Goal: Find specific page/section: Find specific page/section

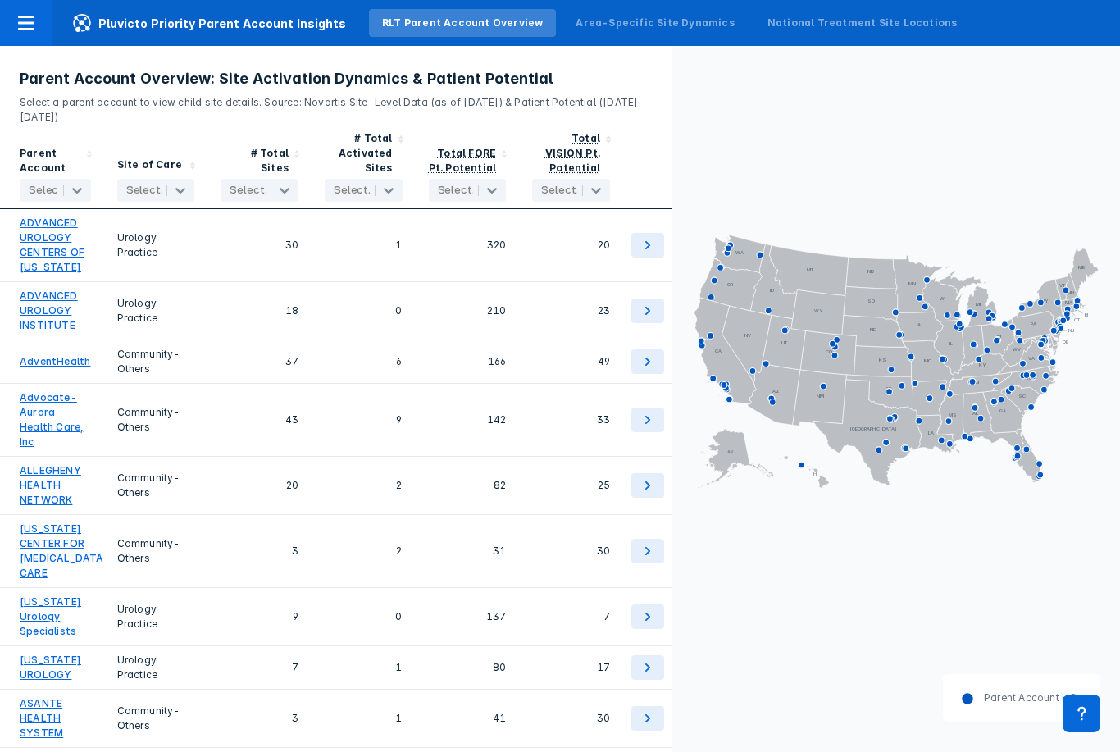
click at [682, 21] on div "Area-Specific Site Dynamics" at bounding box center [655, 23] width 158 height 15
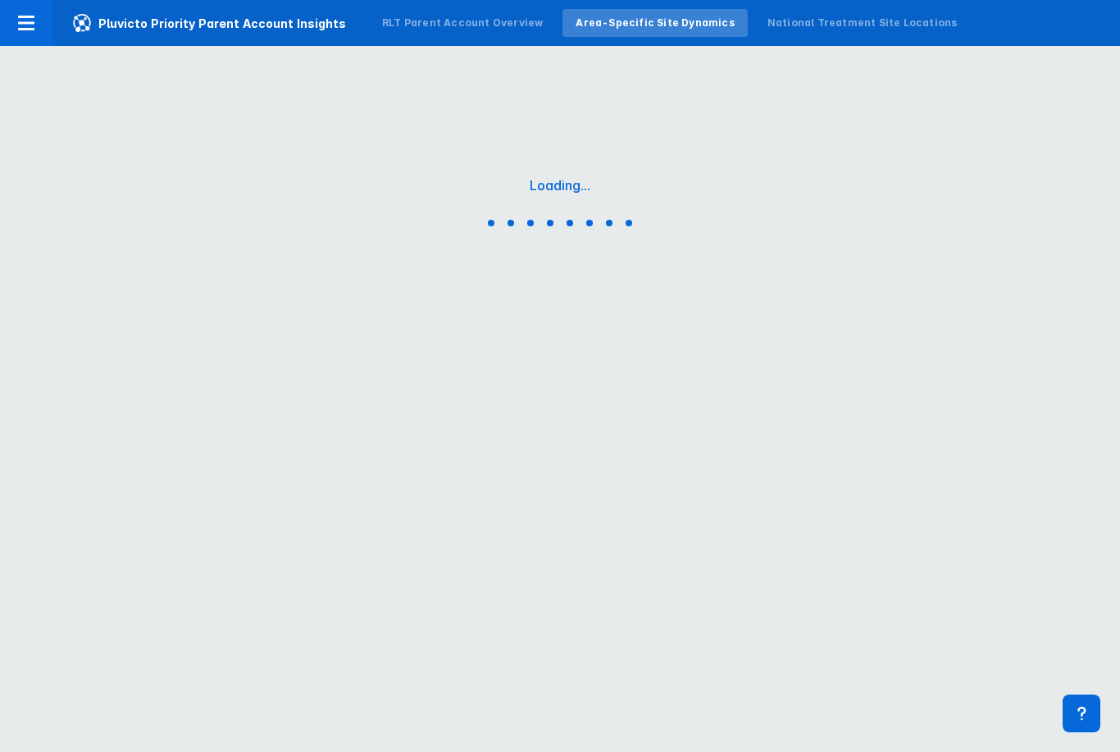
click at [822, 28] on div "National Treatment Site Locations" at bounding box center [862, 23] width 190 height 15
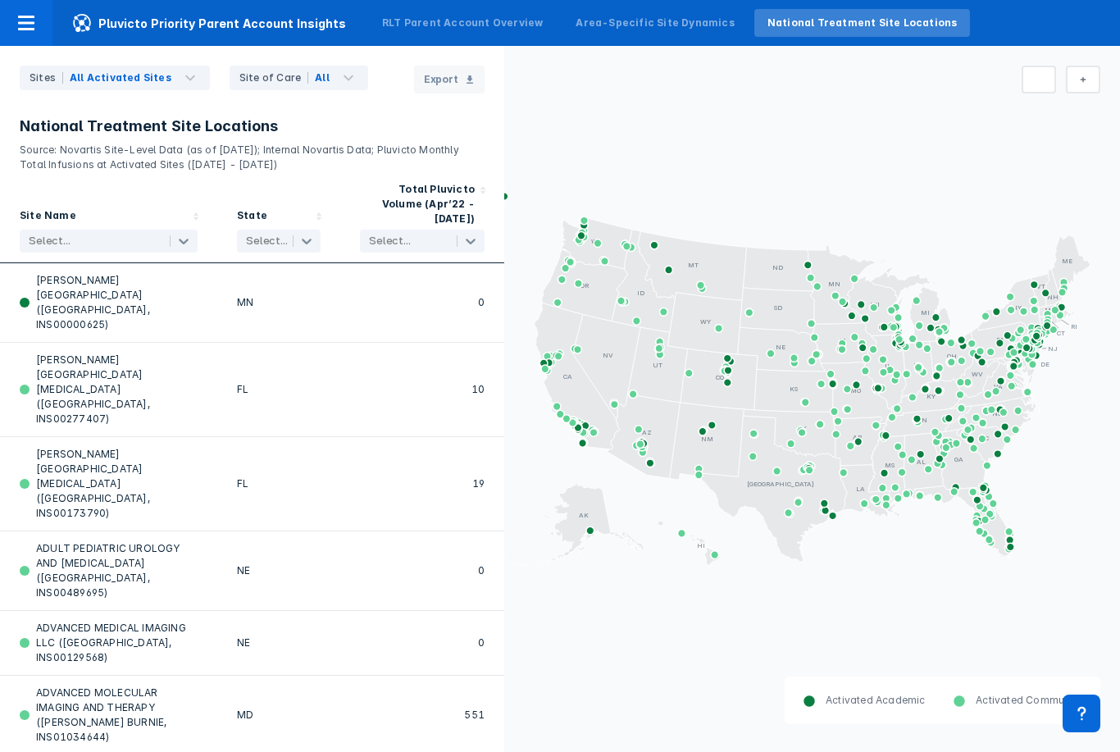
click at [681, 29] on div "Area-Specific Site Dynamics" at bounding box center [655, 23] width 158 height 15
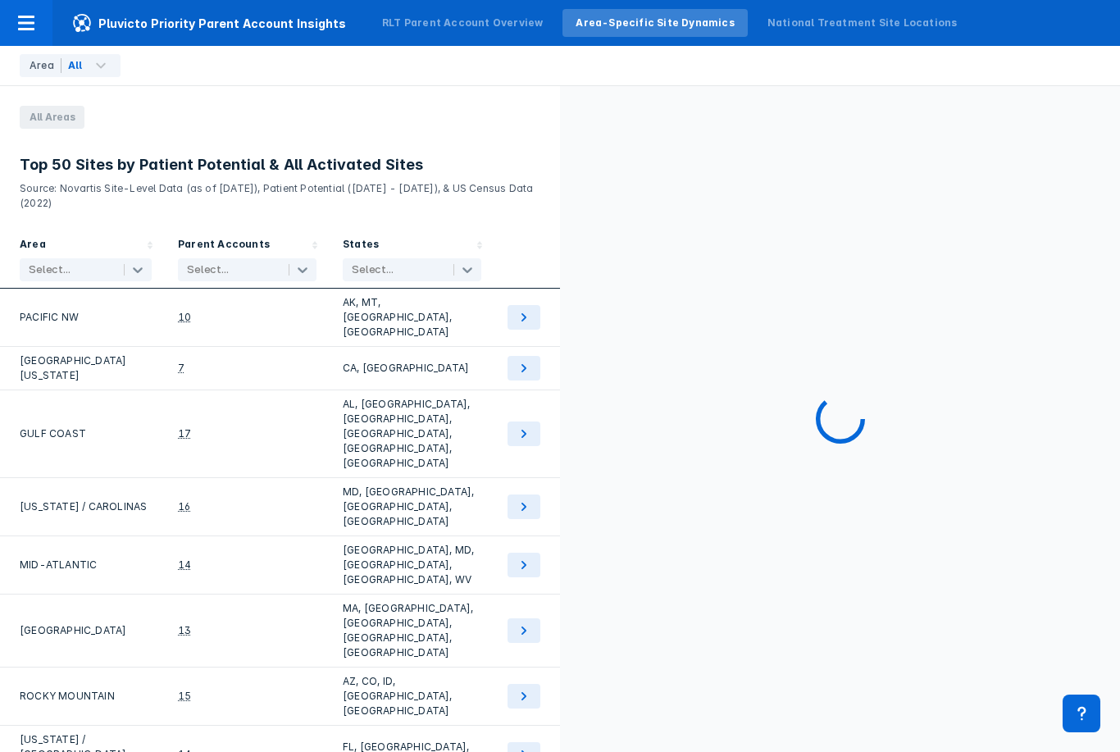
click at [462, 34] on div "RLT Parent Account Overview" at bounding box center [462, 23] width 187 height 28
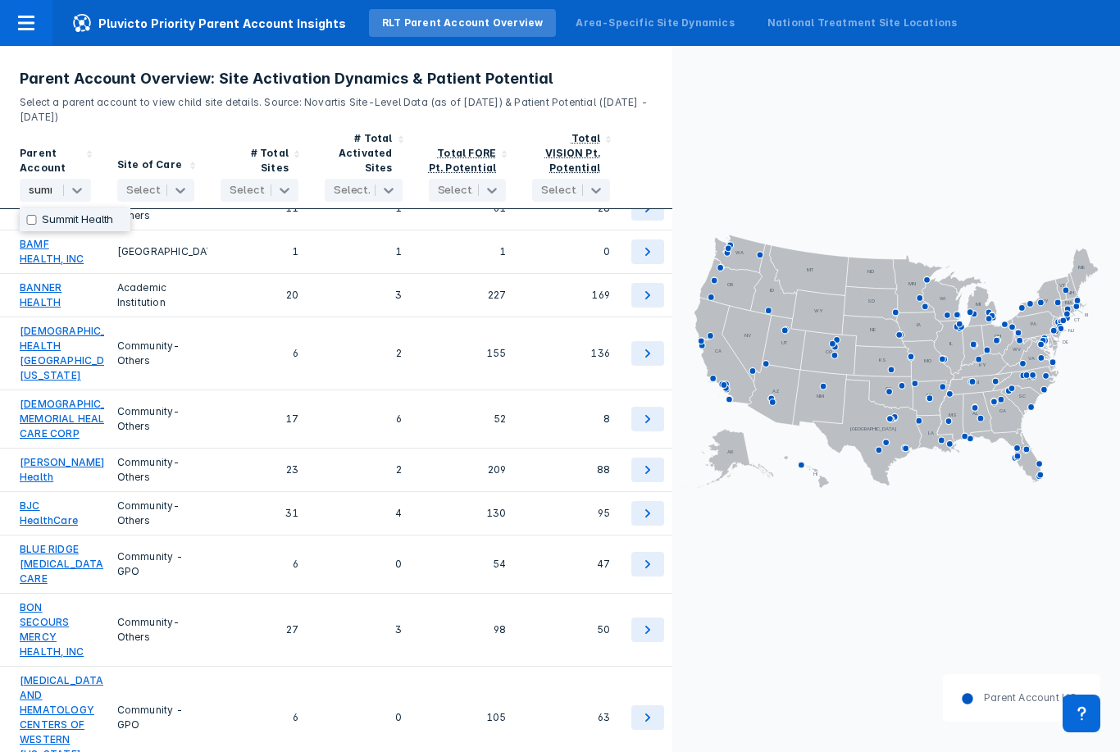
scroll to position [0, 12]
click at [89, 219] on label "Summit Health" at bounding box center [77, 219] width 71 height 13
type input "summit"
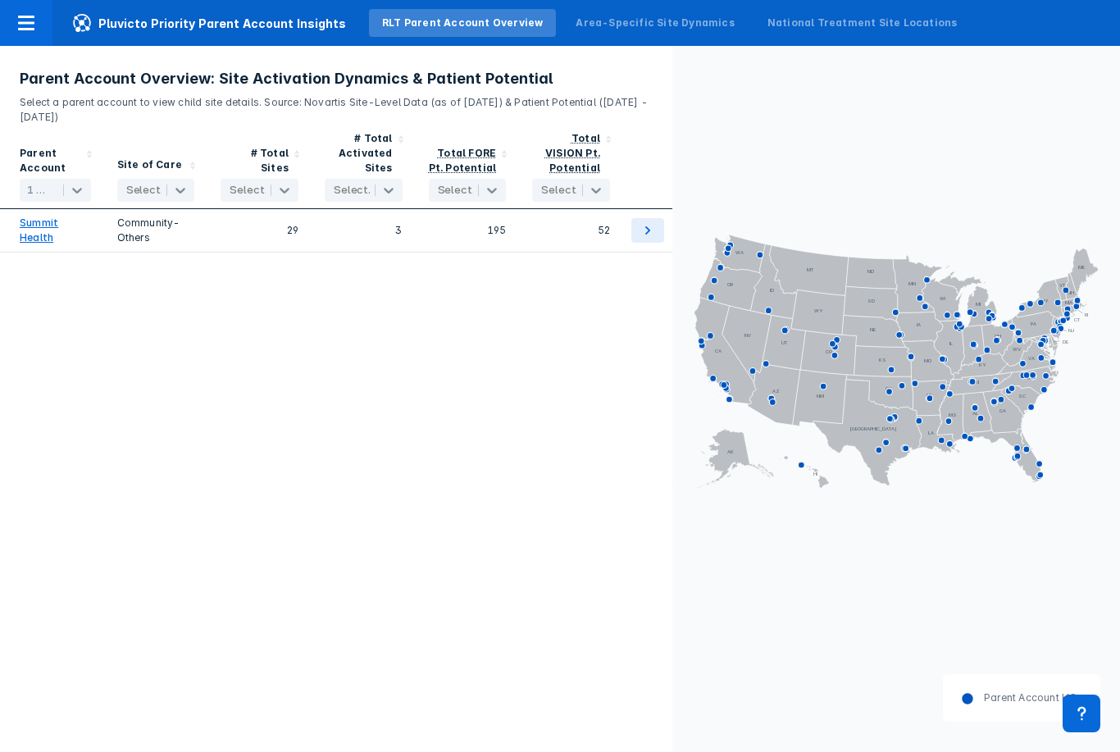
scroll to position [0, 0]
click at [51, 243] on link "Summit Health" at bounding box center [55, 231] width 71 height 30
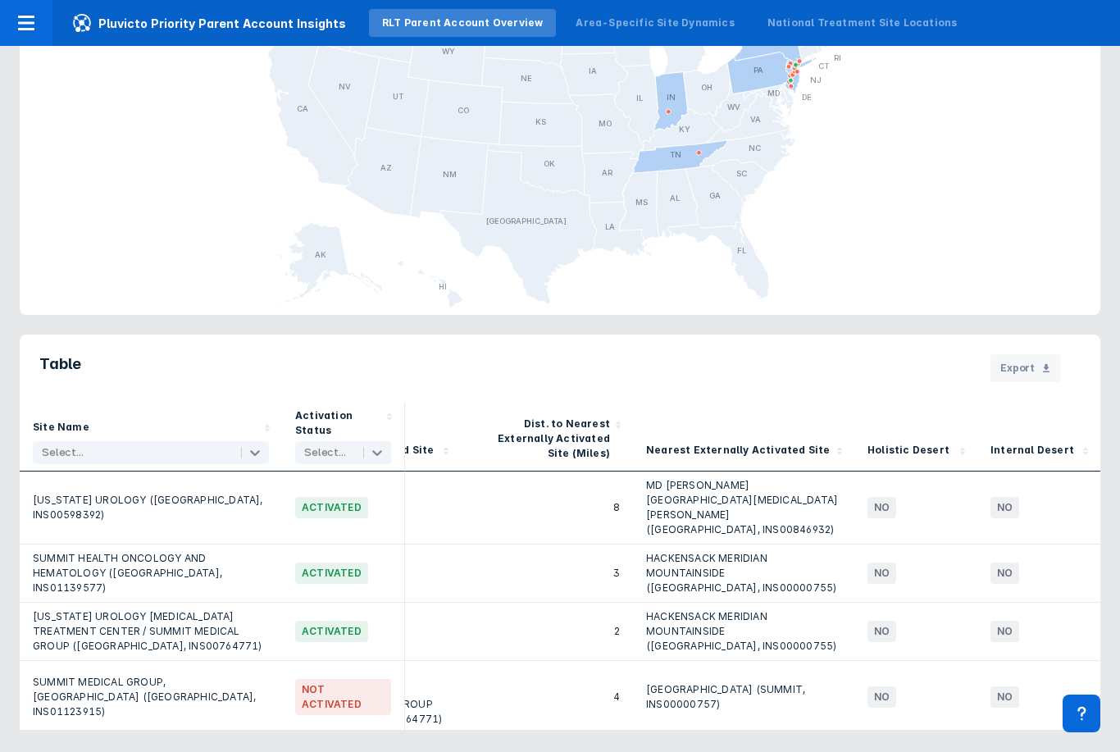
scroll to position [0, 953]
